Goal: Obtain resource: Download file/media

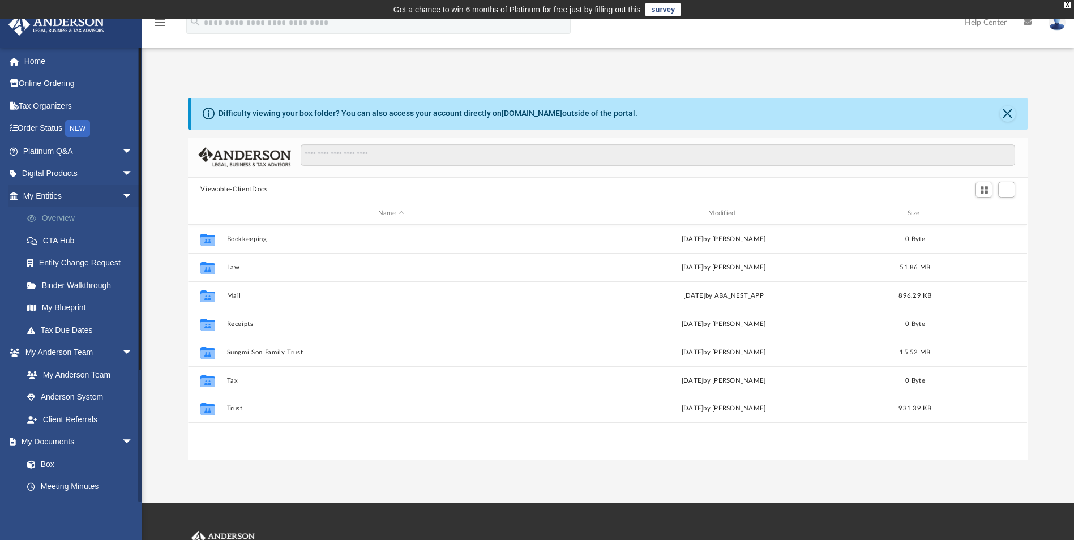
scroll to position [249, 831]
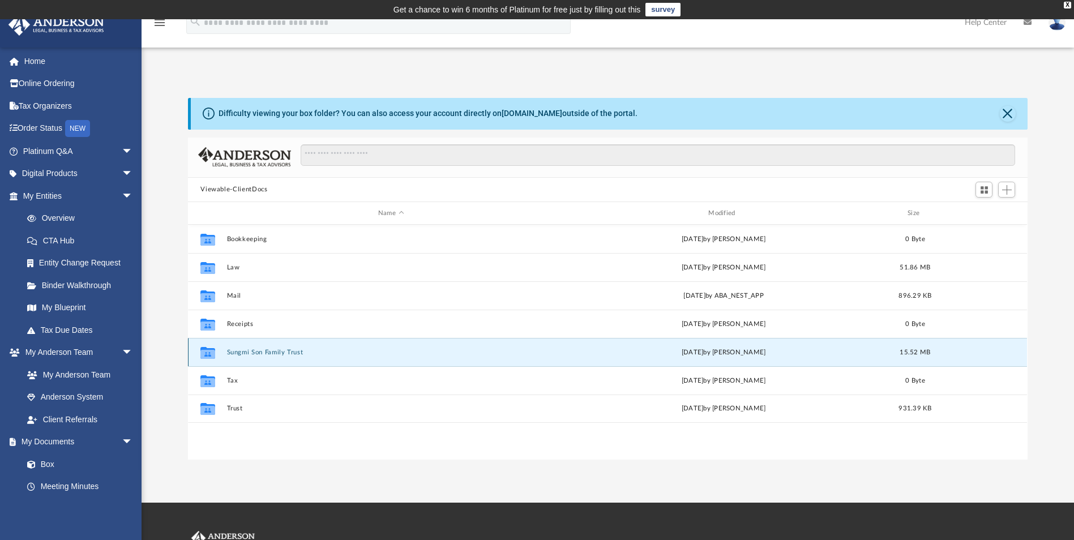
click at [257, 351] on button "Sungmi Son Family Trust" at bounding box center [391, 352] width 328 height 7
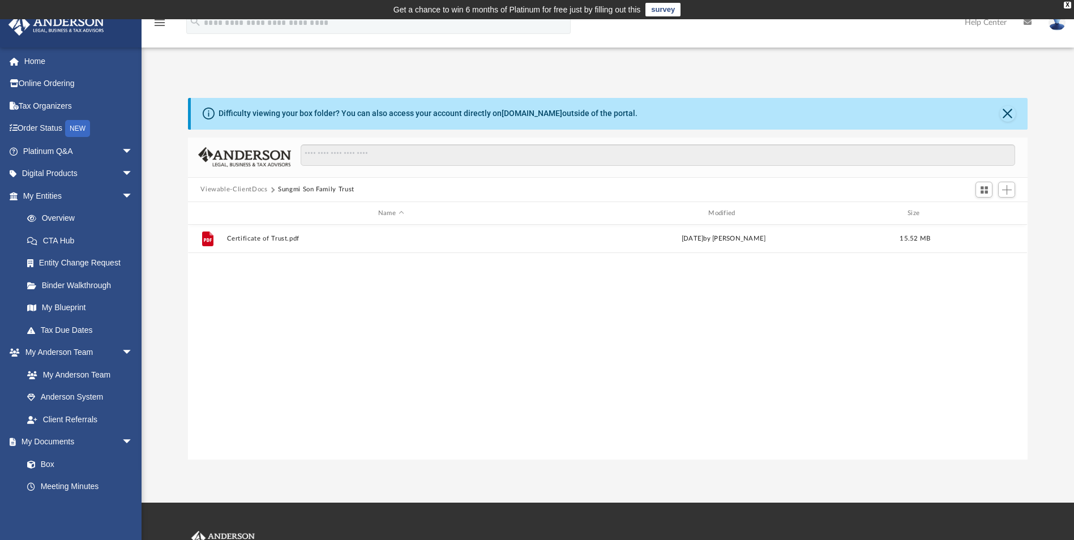
click at [257, 188] on button "Viewable-ClientDocs" at bounding box center [233, 190] width 67 height 10
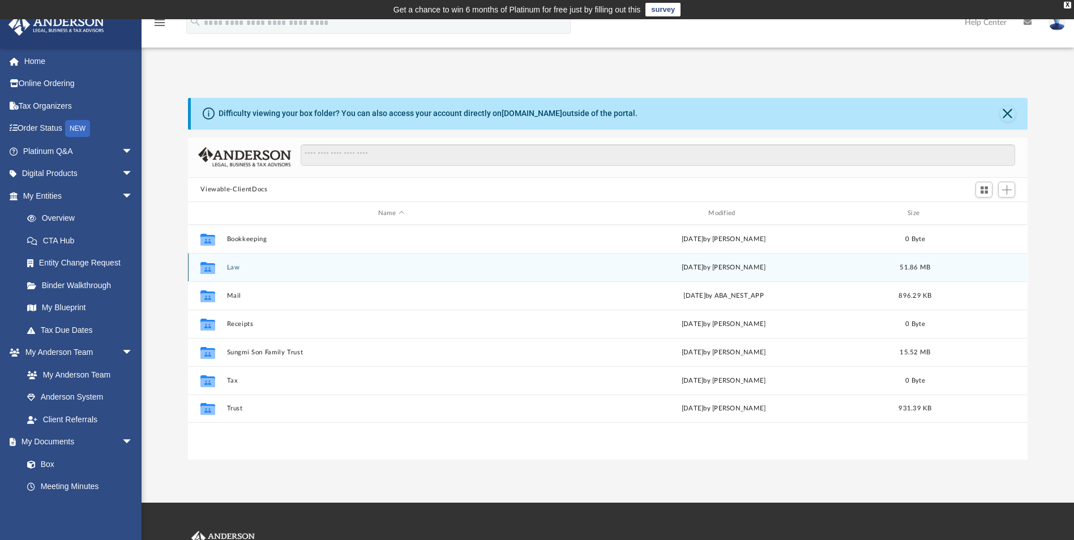
click at [255, 277] on div "Collaborated Folder Law Thu Sep 18 2025 by Seth Blomquist 51.86 MB" at bounding box center [607, 267] width 839 height 28
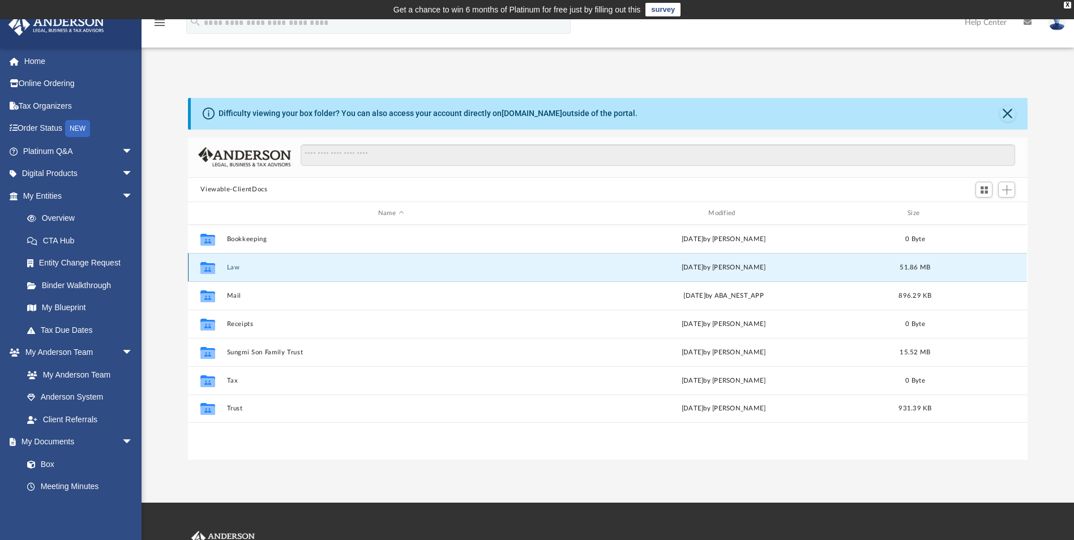
click at [240, 271] on button "Law" at bounding box center [391, 267] width 328 height 7
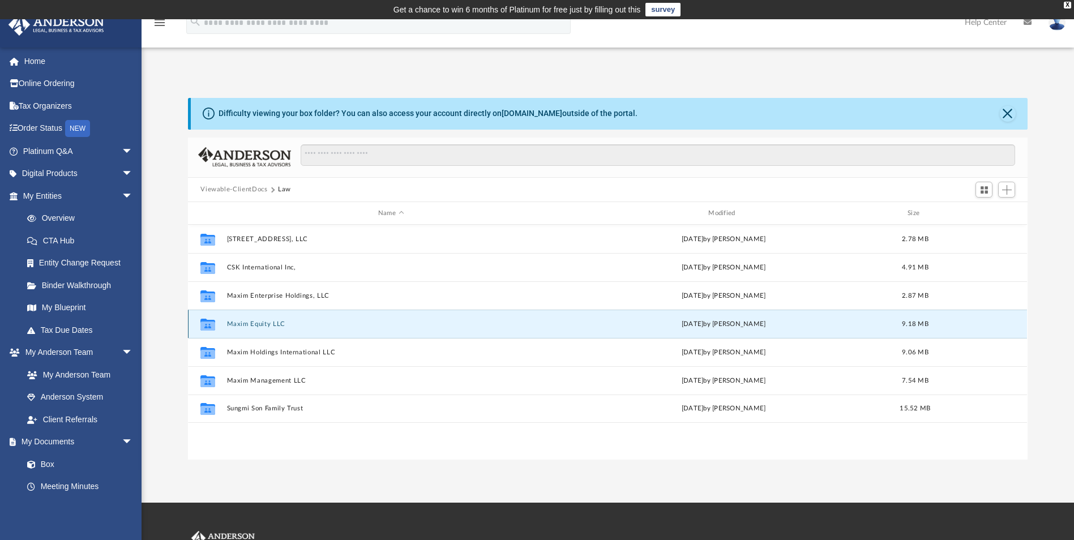
click at [291, 326] on button "Maxim Equity LLC" at bounding box center [391, 324] width 328 height 7
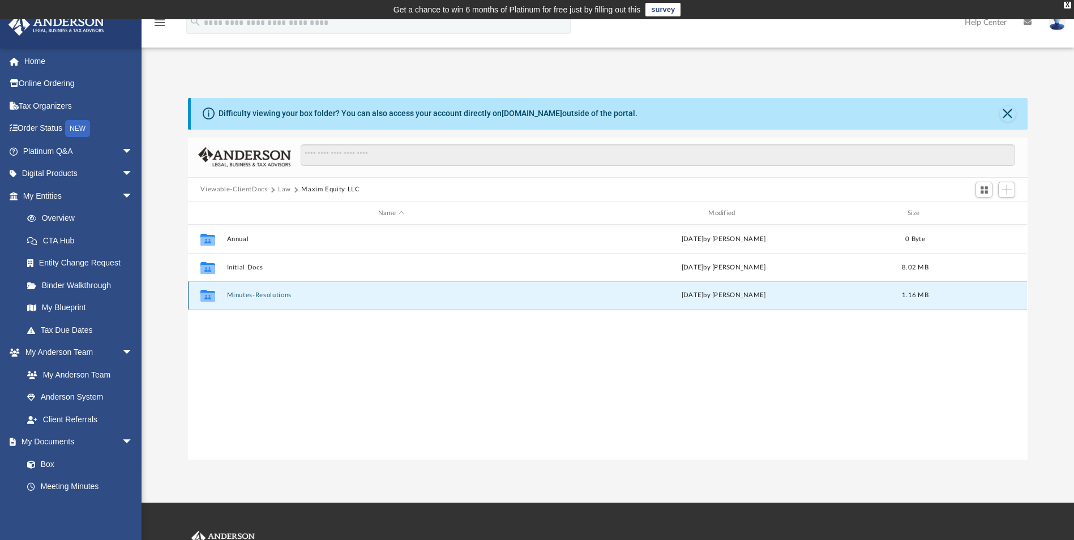
click at [264, 294] on button "Minutes-Resolutions" at bounding box center [391, 295] width 328 height 7
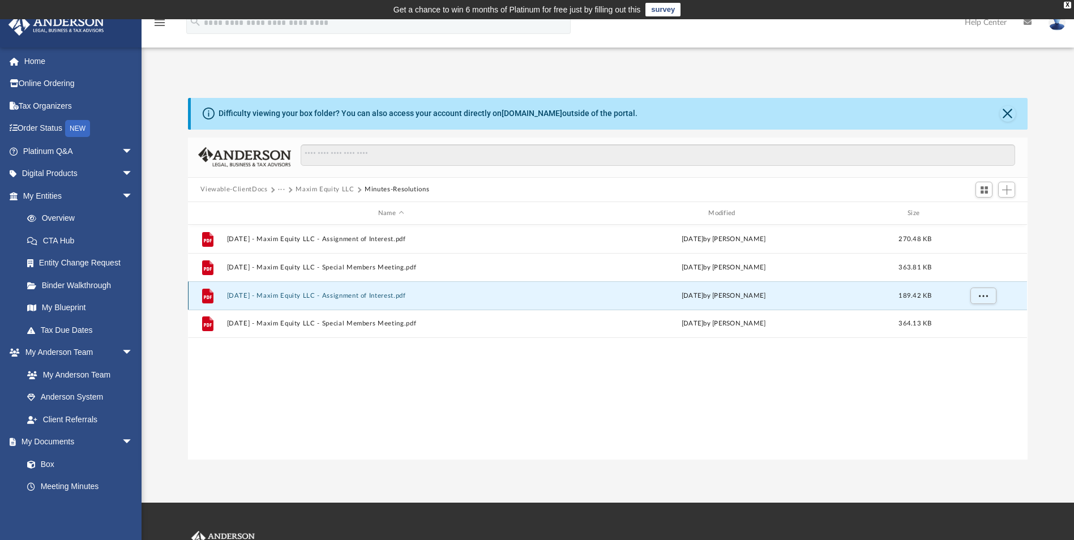
click at [297, 297] on button "2025.08.29 - Maxim Equity LLC - Assignment of Interest.pdf" at bounding box center [391, 295] width 328 height 7
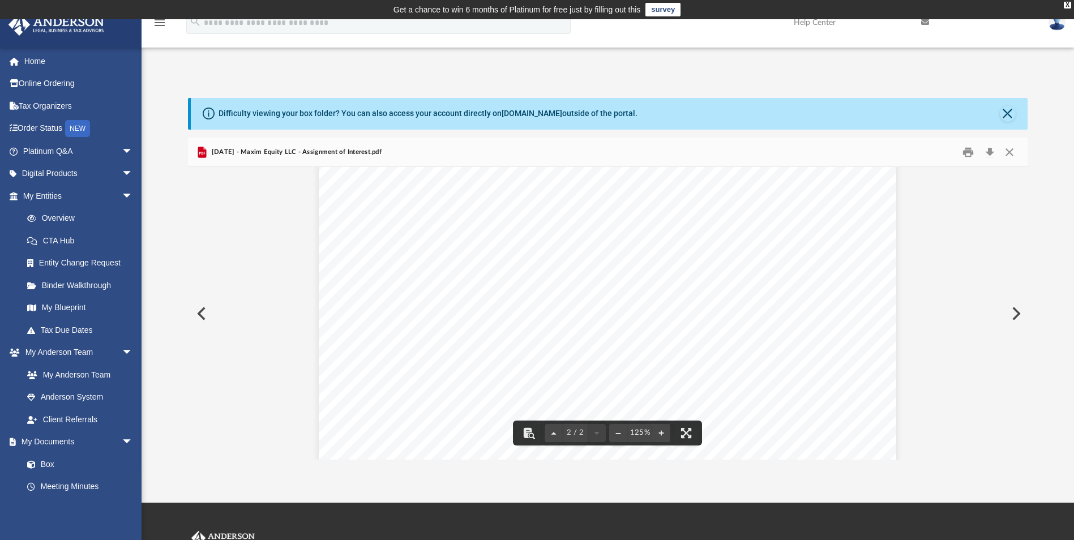
scroll to position [1076, 0]
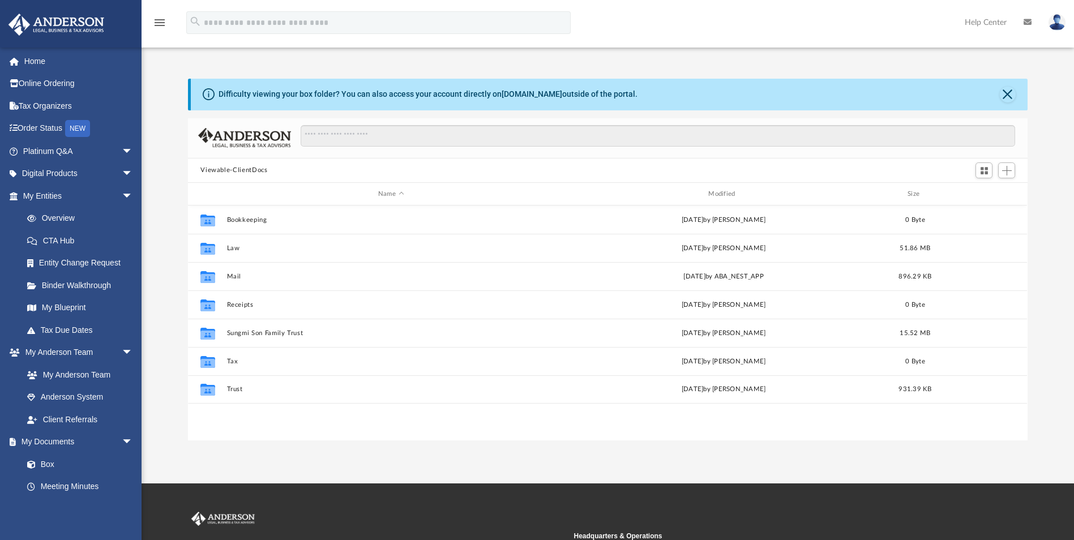
scroll to position [249, 831]
